Goal: Task Accomplishment & Management: Complete application form

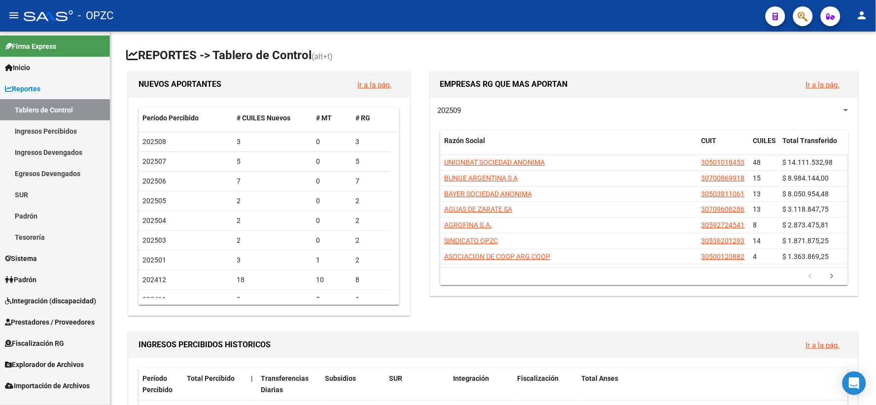
click at [59, 302] on span "Integración (discapacidad)" at bounding box center [50, 300] width 91 height 11
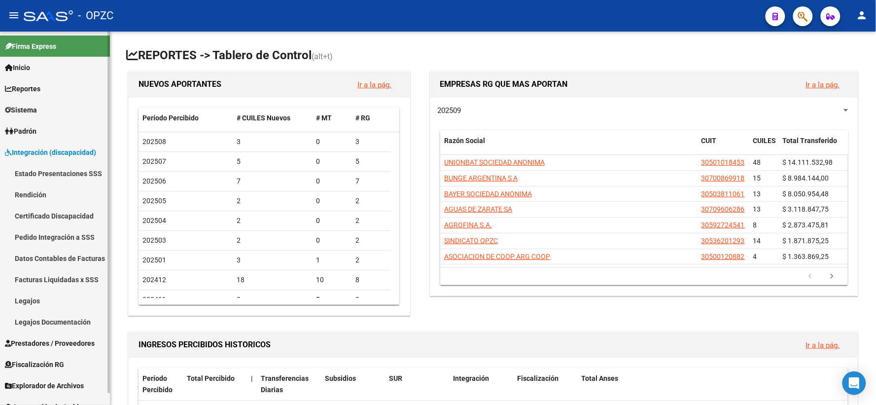
click at [60, 342] on span "Prestadores / Proveedores" at bounding box center [50, 343] width 90 height 11
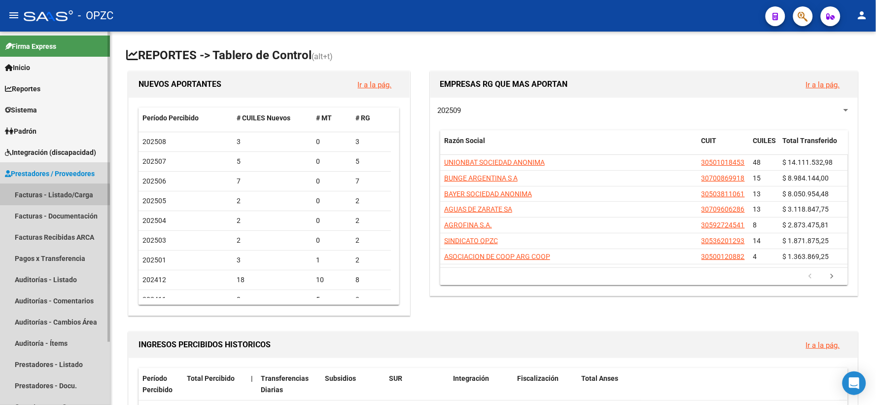
click at [52, 195] on link "Facturas - Listado/Carga" at bounding box center [55, 194] width 110 height 21
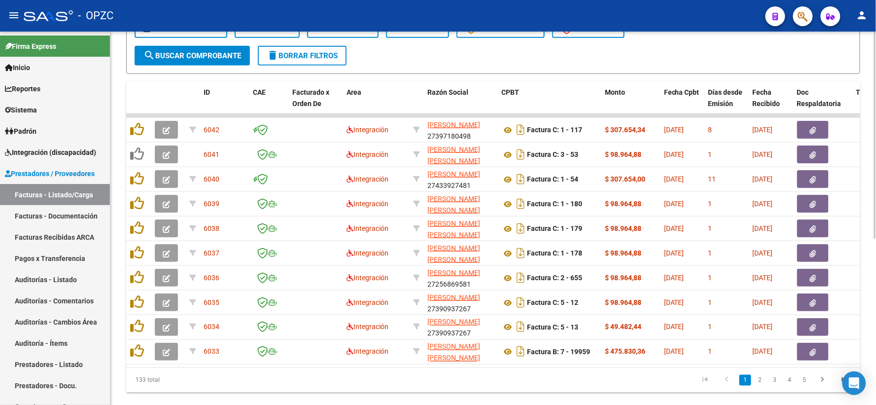
scroll to position [299, 0]
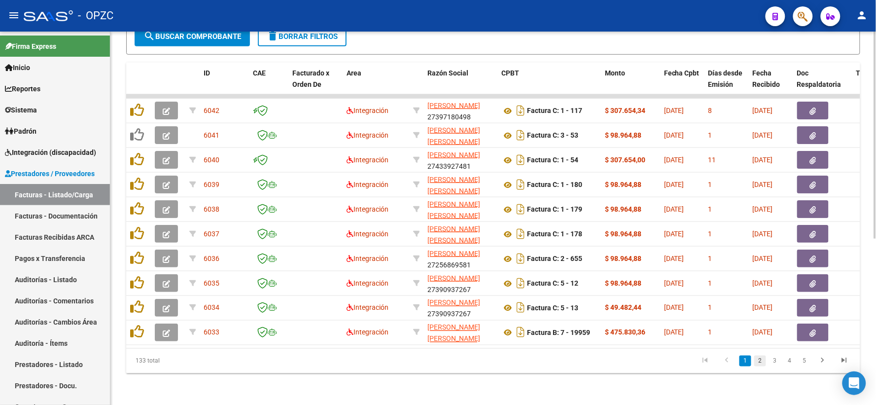
click at [762, 359] on link "2" at bounding box center [760, 360] width 12 height 11
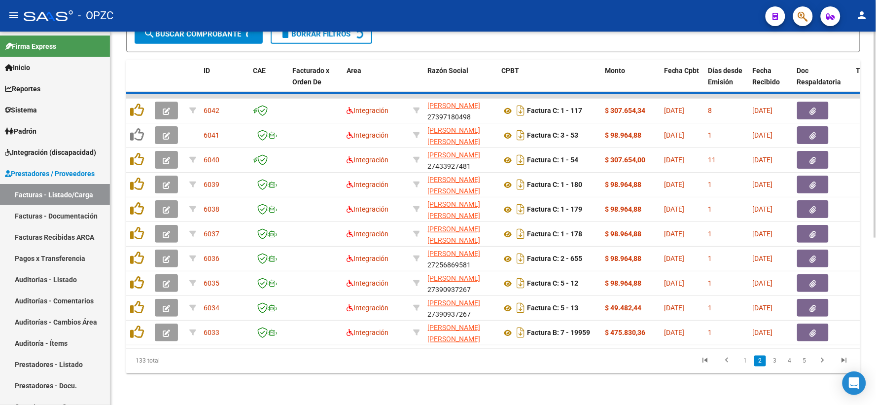
scroll to position [300, 0]
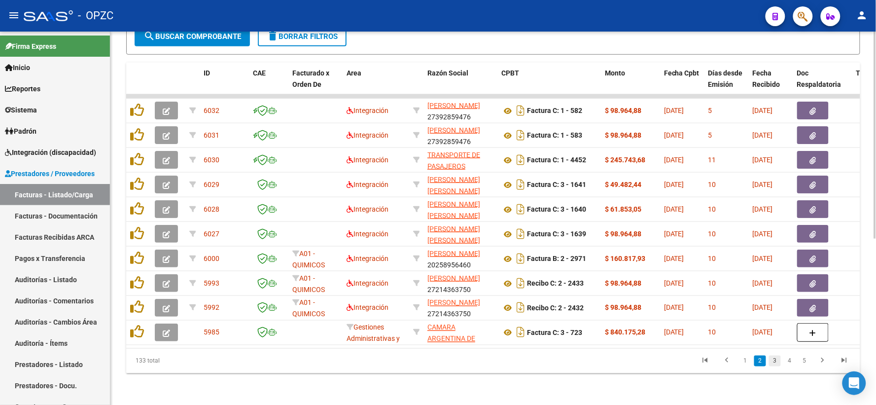
click at [774, 356] on link "3" at bounding box center [775, 360] width 12 height 11
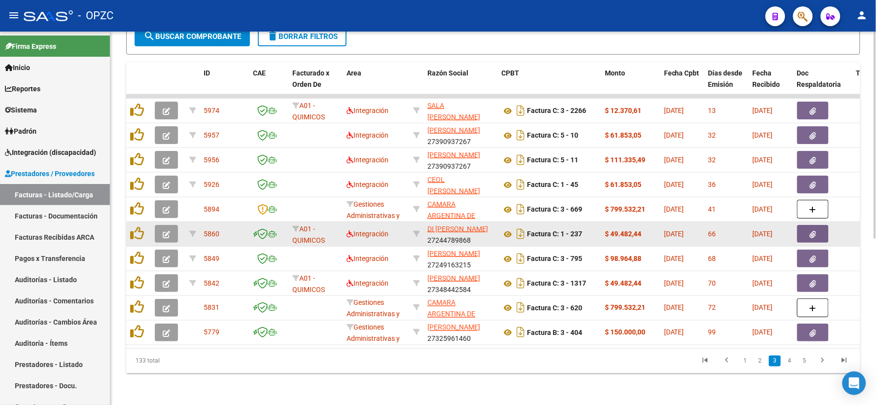
click at [167, 231] on icon "button" at bounding box center [166, 234] width 7 height 7
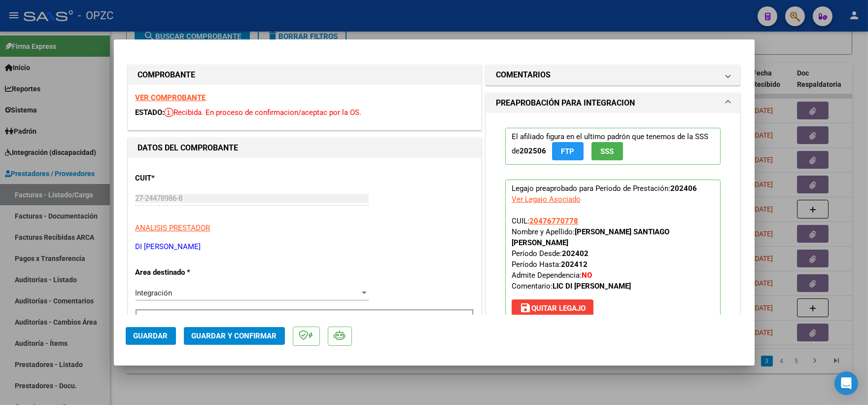
scroll to position [328, 0]
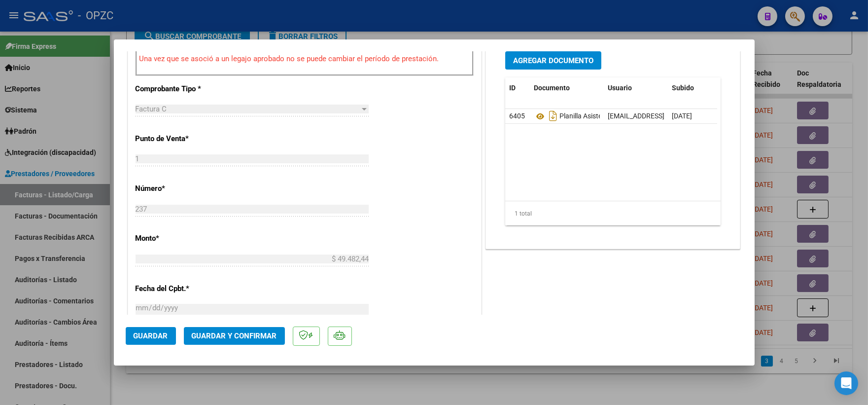
click at [851, 63] on div at bounding box center [434, 202] width 868 height 405
type input "$ 0,00"
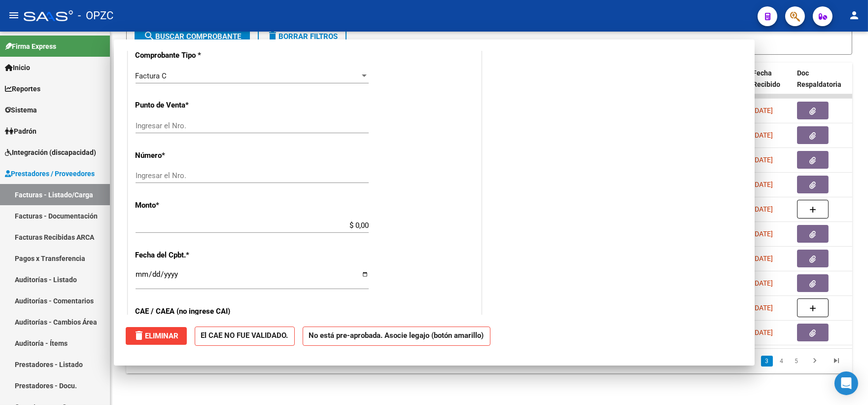
scroll to position [321, 0]
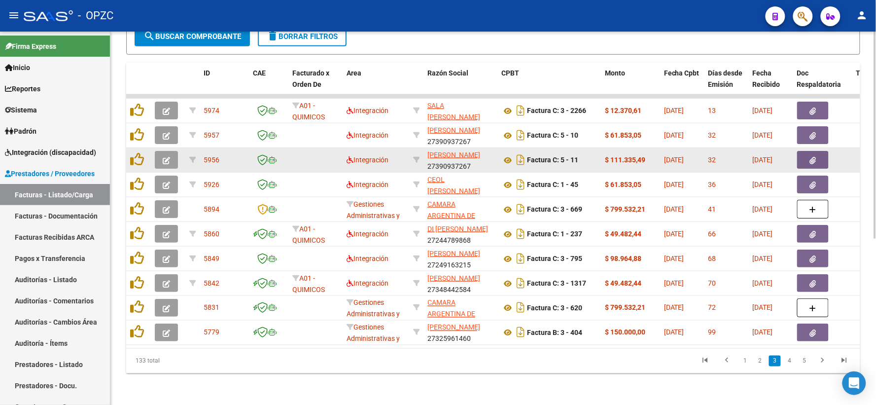
click at [165, 157] on icon "button" at bounding box center [166, 160] width 7 height 7
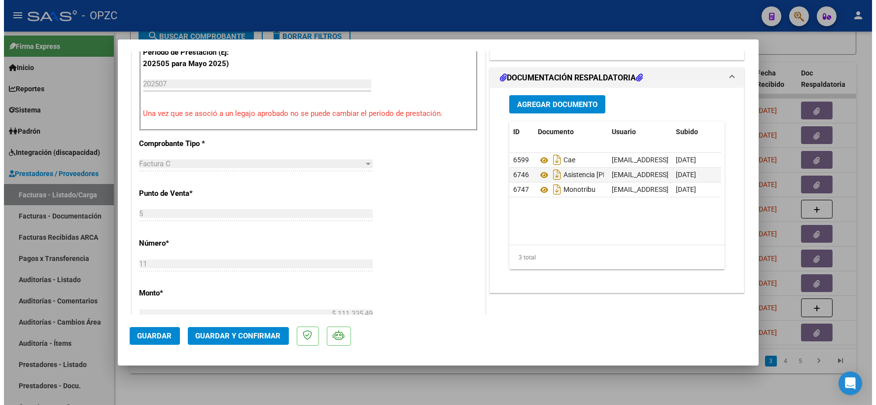
scroll to position [55, 0]
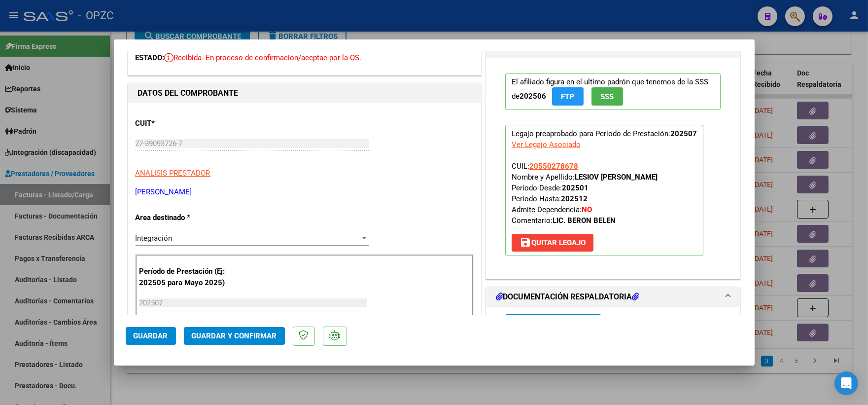
click at [854, 83] on div at bounding box center [434, 202] width 868 height 405
type input "$ 0,00"
